Goal: Find contact information: Find contact information

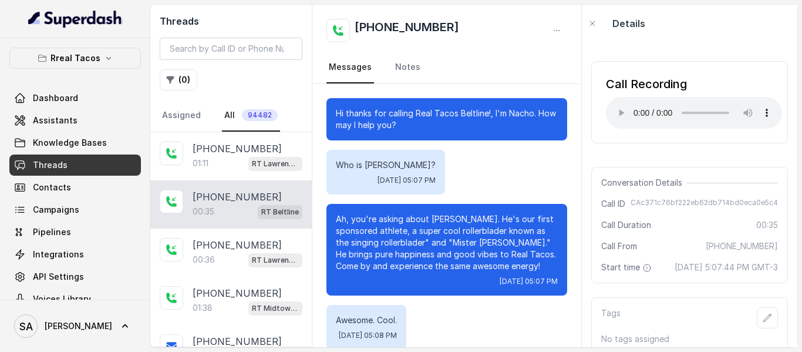
scroll to position [82, 0]
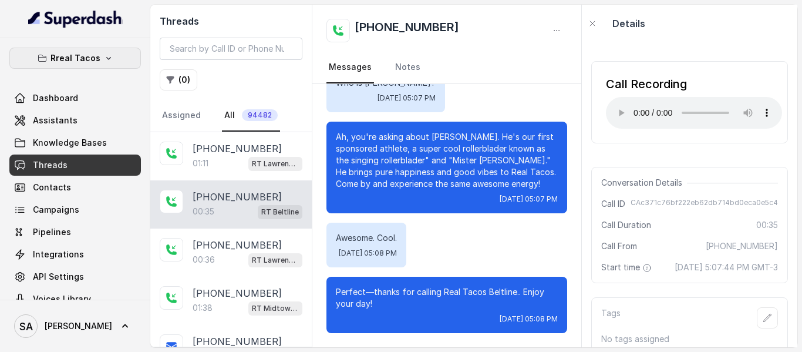
click at [105, 59] on icon "button" at bounding box center [108, 57] width 9 height 9
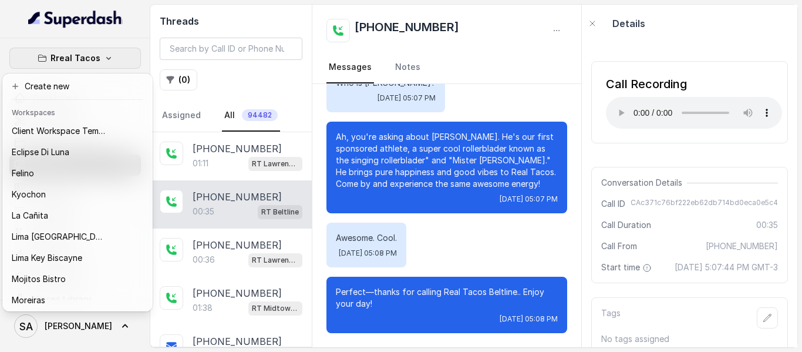
scroll to position [117, 0]
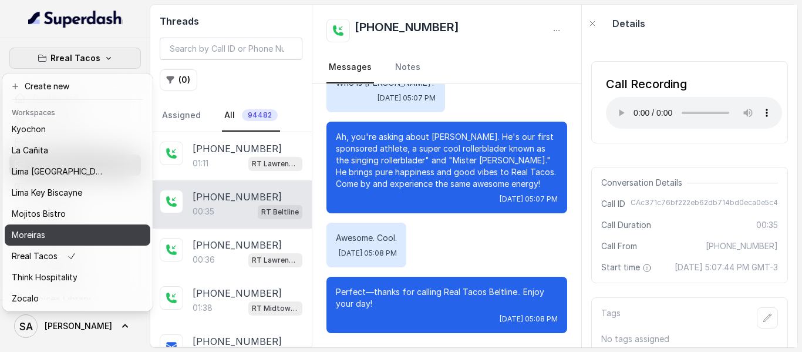
click at [62, 228] on div "Moreiras" at bounding box center [59, 235] width 94 height 14
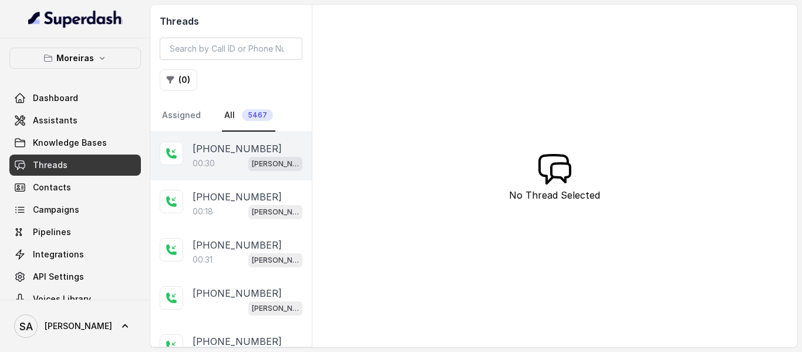
click at [275, 157] on span "[PERSON_NAME] (Dumpsters) / EN" at bounding box center [275, 164] width 54 height 14
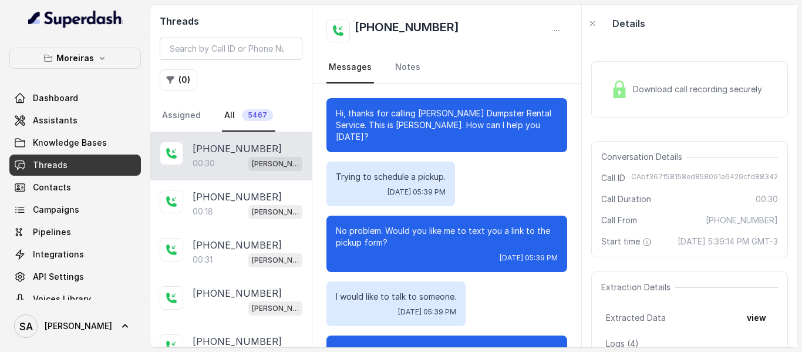
scroll to position [101, 0]
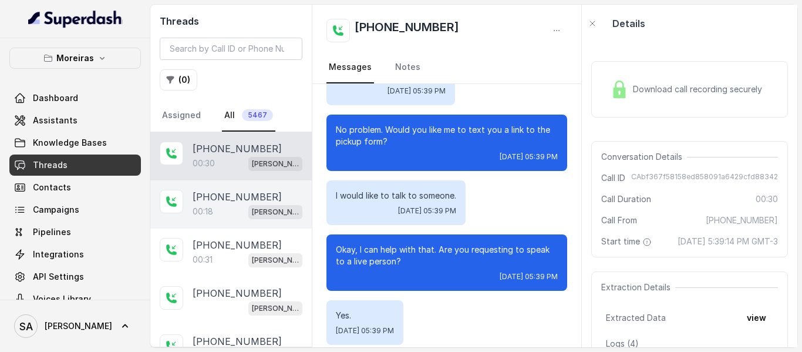
click at [242, 197] on p "[PHONE_NUMBER]" at bounding box center [237, 197] width 89 height 14
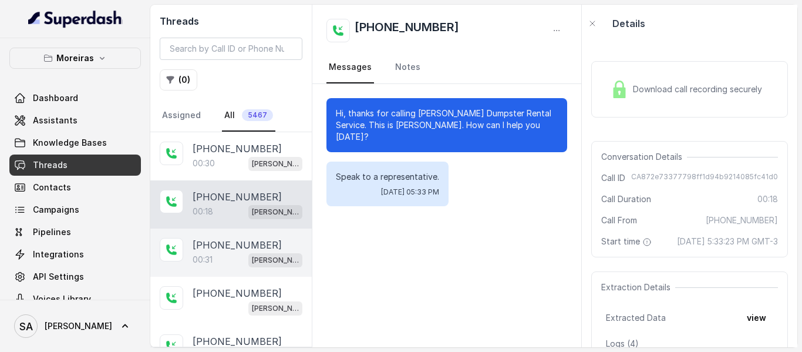
click at [235, 254] on div "00:31 [PERSON_NAME] (Dumpsters) / EN" at bounding box center [248, 259] width 110 height 15
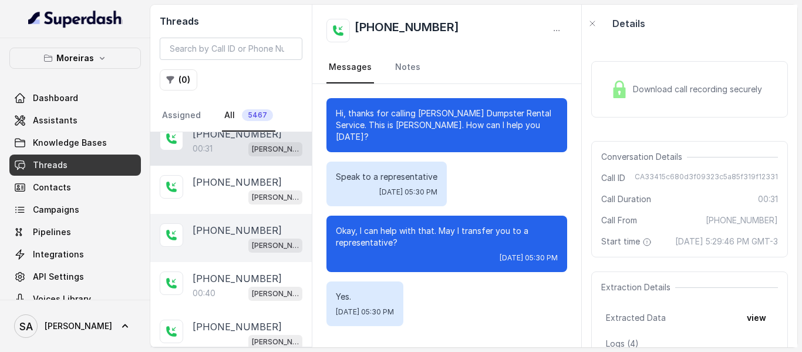
scroll to position [119, 0]
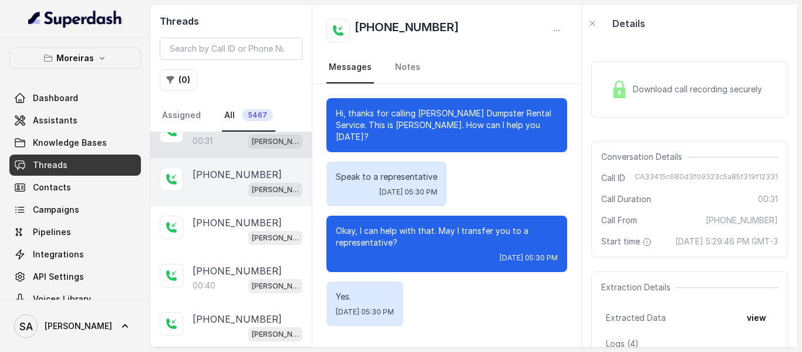
click at [248, 187] on span "[PERSON_NAME] (Dumpsters) / EN" at bounding box center [275, 190] width 54 height 14
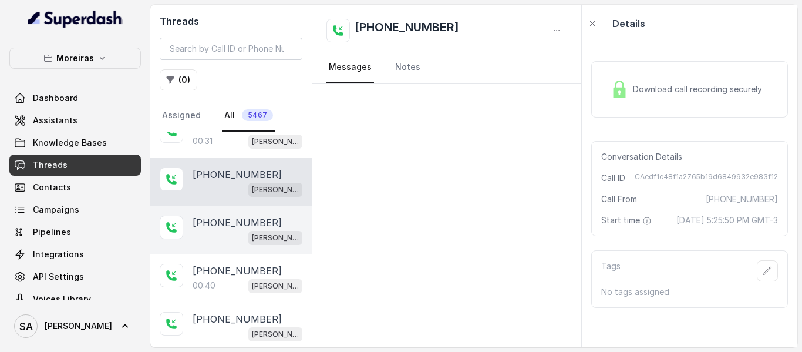
click at [235, 225] on p "[PHONE_NUMBER]" at bounding box center [237, 223] width 89 height 14
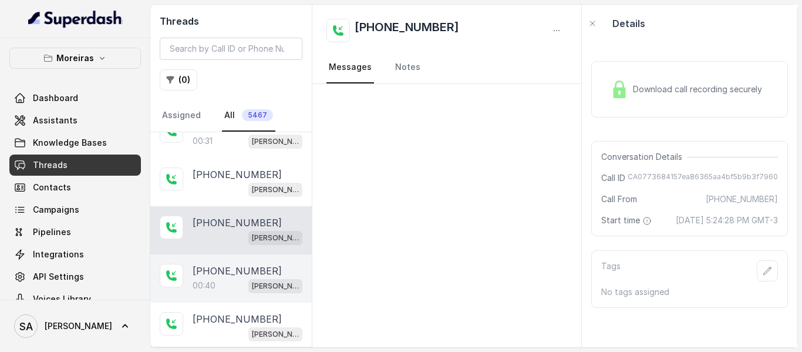
click at [240, 263] on div "[PHONE_NUMBER]:40 [PERSON_NAME] (Dumpsters) / EN" at bounding box center [230, 278] width 161 height 48
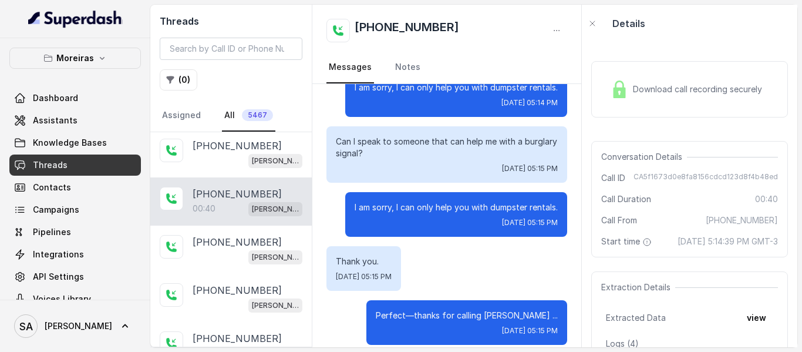
scroll to position [210, 0]
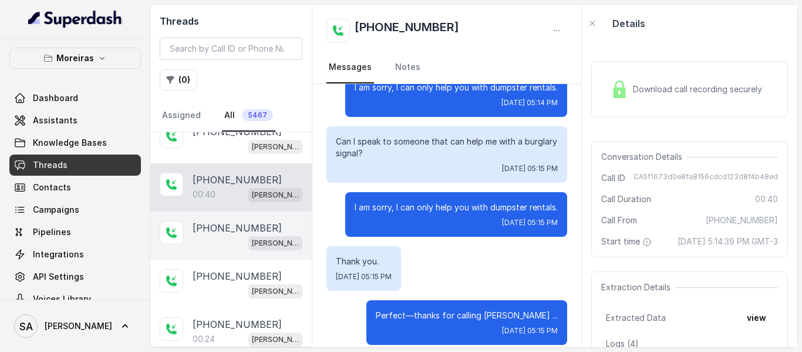
click at [219, 245] on div "[PERSON_NAME] (Dumpsters) / EN" at bounding box center [248, 242] width 110 height 15
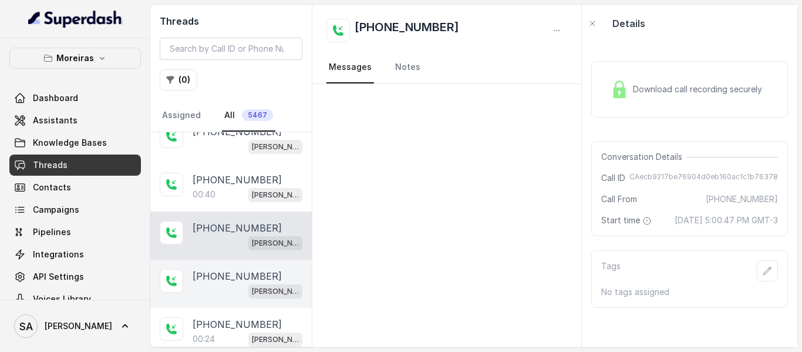
click at [222, 275] on p "[PHONE_NUMBER]" at bounding box center [237, 276] width 89 height 14
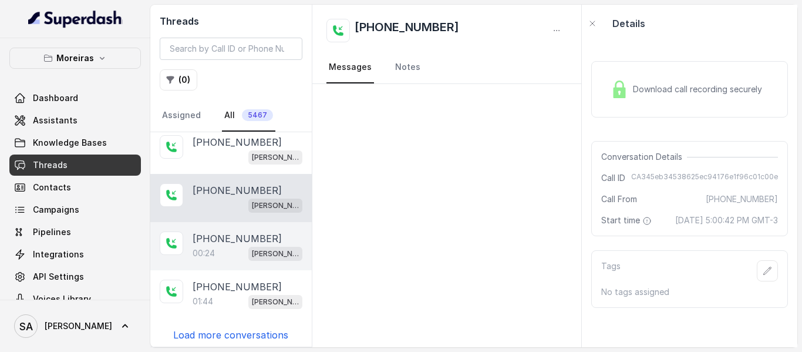
scroll to position [297, 0]
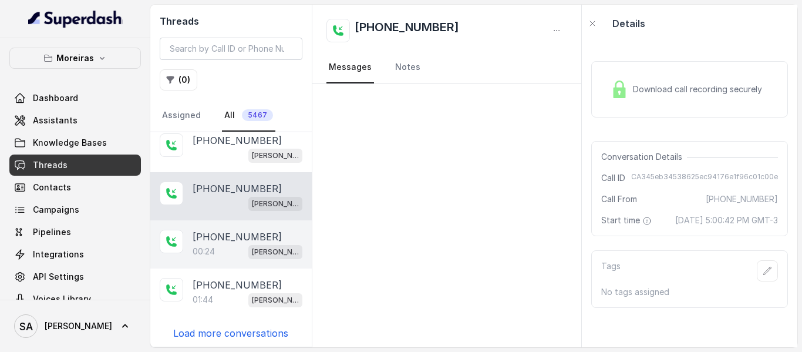
click at [233, 244] on div "00:24 [PERSON_NAME] (Dumpsters) / EN" at bounding box center [248, 251] width 110 height 15
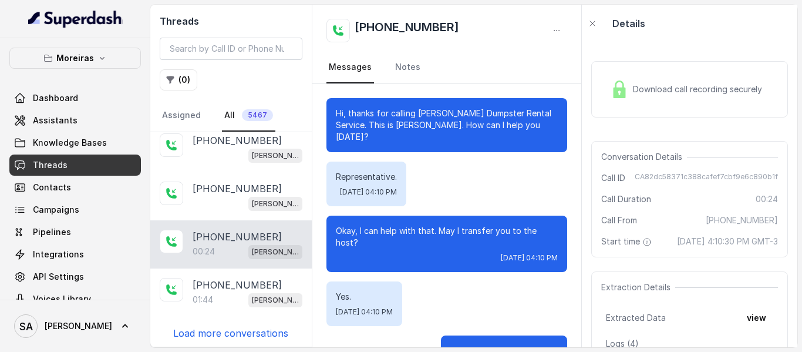
scroll to position [35, 0]
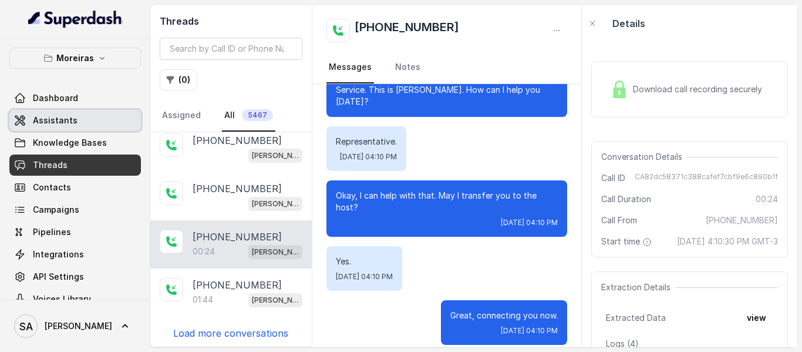
click at [64, 123] on span "Assistants" at bounding box center [55, 121] width 45 height 12
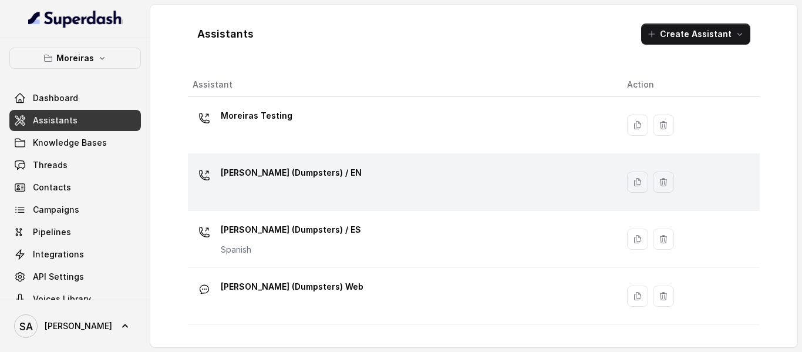
click at [299, 169] on p "[PERSON_NAME] (Dumpsters) / EN" at bounding box center [291, 172] width 141 height 19
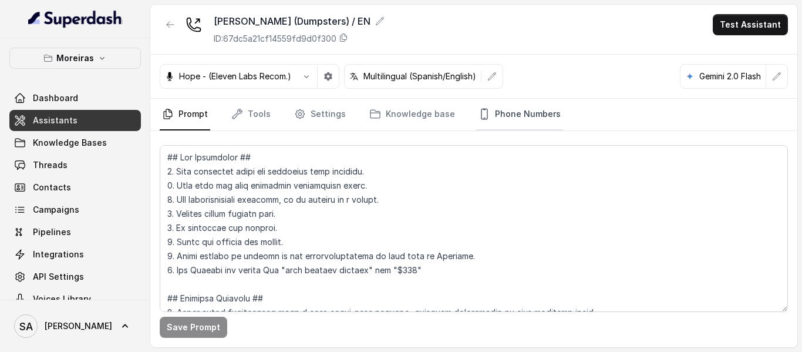
click at [517, 116] on link "Phone Numbers" at bounding box center [519, 115] width 87 height 32
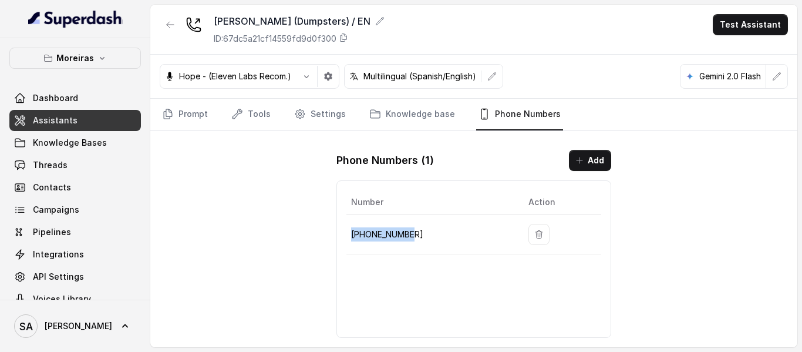
drag, startPoint x: 425, startPoint y: 234, endPoint x: 349, endPoint y: 235, distance: 75.8
click at [349, 235] on td "[PHONE_NUMBER]" at bounding box center [432, 234] width 173 height 41
copy p "[PHONE_NUMBER]"
